Goal: Navigation & Orientation: Find specific page/section

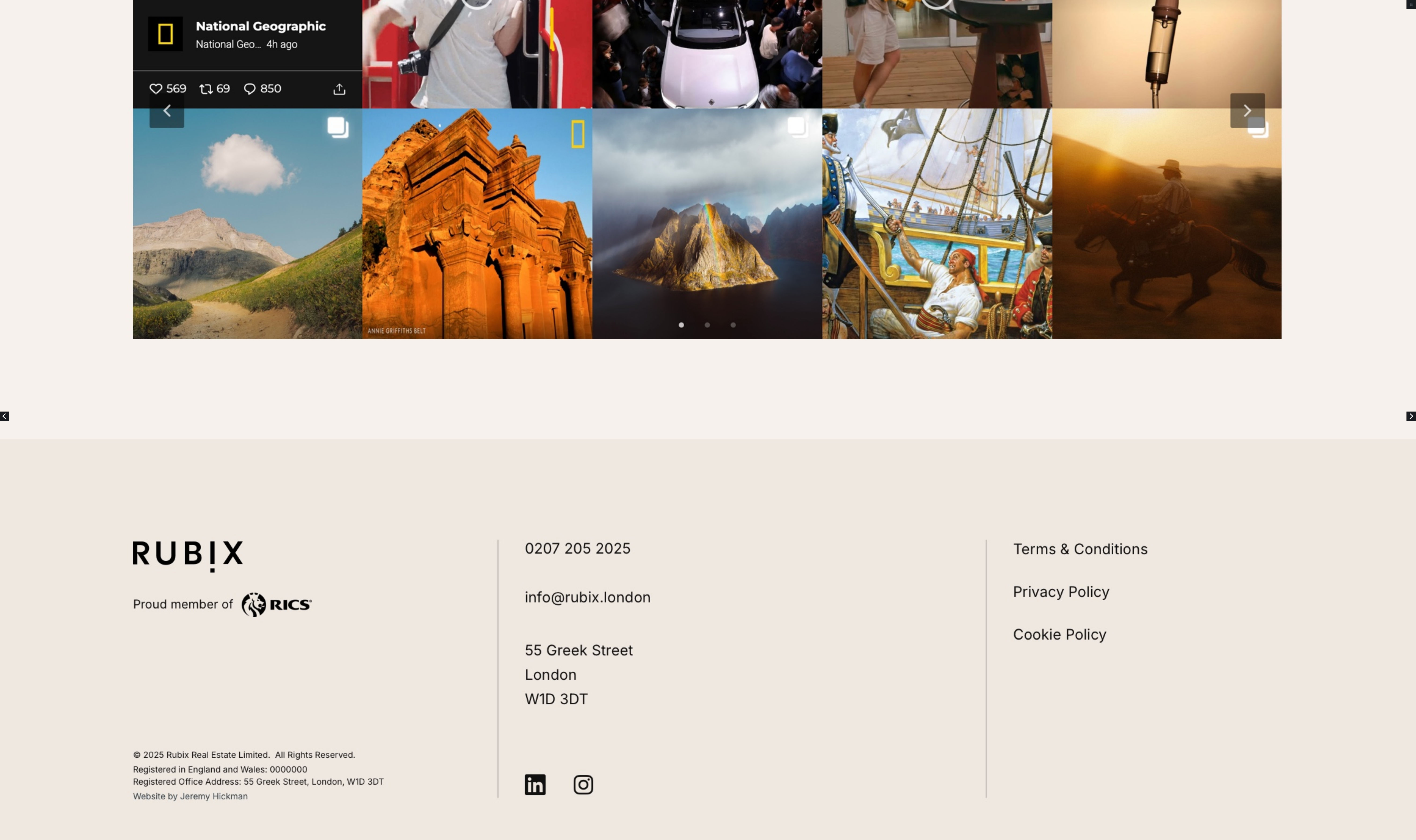
scroll to position [4126, 0]
